Goal: Information Seeking & Learning: Find specific fact

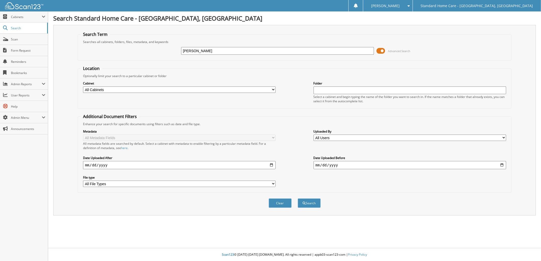
type input "[PERSON_NAME]"
click at [298, 199] on button "Search" at bounding box center [309, 203] width 23 height 9
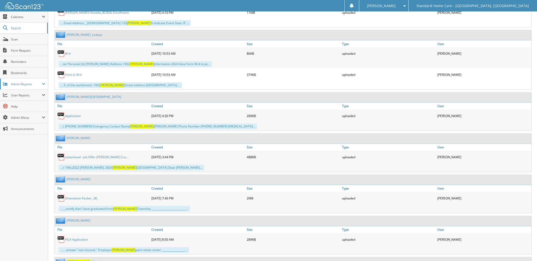
scroll to position [923, 0]
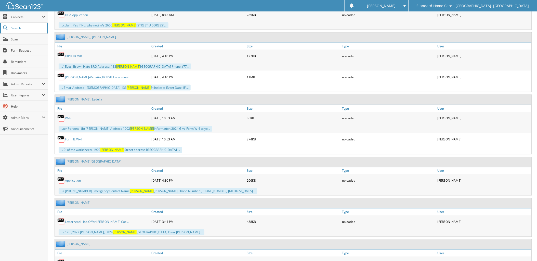
click at [31, 29] on span "Search" at bounding box center [28, 28] width 34 height 4
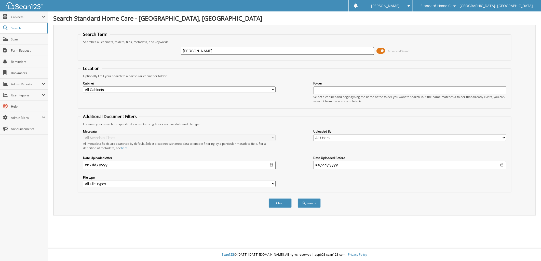
type input "[PERSON_NAME]"
click at [298, 199] on button "Search" at bounding box center [309, 203] width 23 height 9
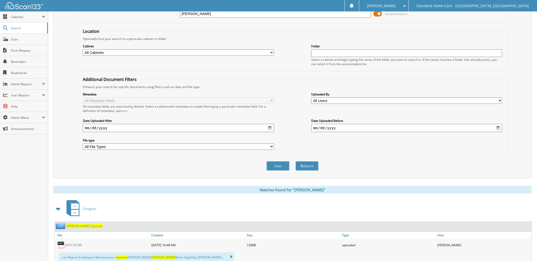
scroll to position [49, 0]
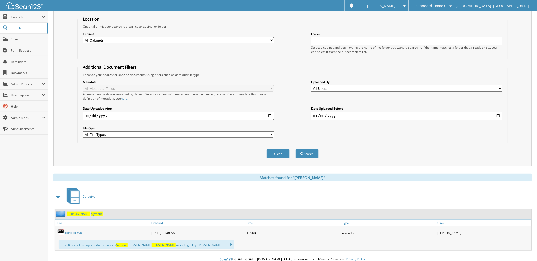
click at [75, 212] on span "Zapata" at bounding box center [78, 214] width 24 height 4
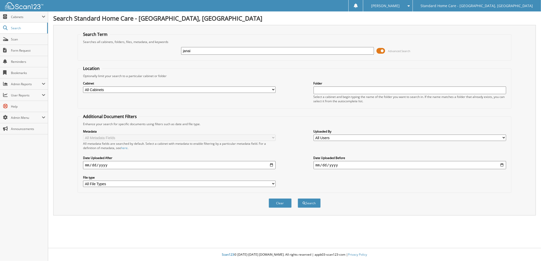
type input "janai"
click at [298, 199] on button "Search" at bounding box center [309, 203] width 23 height 9
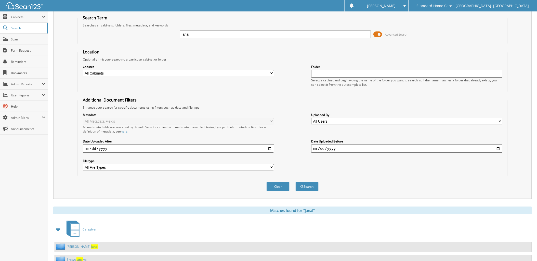
scroll to position [31, 0]
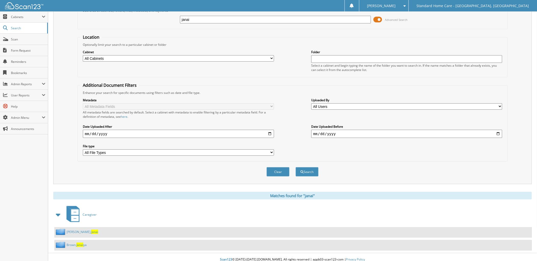
click at [72, 230] on link "Cooper, Janai" at bounding box center [82, 232] width 32 height 4
